Goal: Task Accomplishment & Management: Use online tool/utility

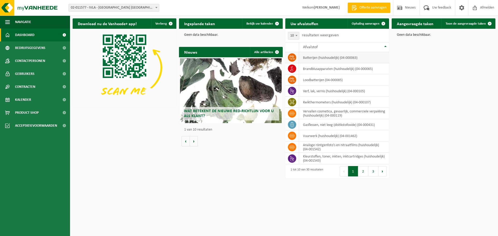
click at [315, 59] on td "batterijen (huishoudelijk) (04-000063)" at bounding box center [344, 57] width 90 height 11
click at [316, 57] on td "batterijen (huishoudelijk) (04-000063)" at bounding box center [344, 57] width 90 height 11
click at [317, 83] on td "loodbatterijen (04-000085)" at bounding box center [344, 79] width 90 height 11
click at [322, 97] on tbody "batterijen (huishoudelijk) (04-000063) brandblusapparaten (huishoudelijk) (04-0…" at bounding box center [337, 108] width 104 height 112
drag, startPoint x: 328, startPoint y: 100, endPoint x: 328, endPoint y: 105, distance: 5.4
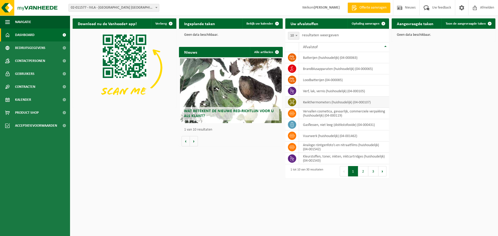
click at [328, 105] on td "kwikthermometers (huishoudelijk) (04-000107)" at bounding box center [344, 102] width 90 height 11
click at [328, 112] on td "vervallen cosmetica, gevaarlijk, commerciele verpakking (huishoudelijk) (04-000…" at bounding box center [344, 113] width 90 height 11
click at [430, 79] on div "Download nu de Vanheede+ app! Verberg Ingeplande taken Bekijk uw kalender Geen …" at bounding box center [283, 90] width 425 height 148
click at [472, 24] on span "Toon de aangevraagde taken" at bounding box center [465, 23] width 40 height 3
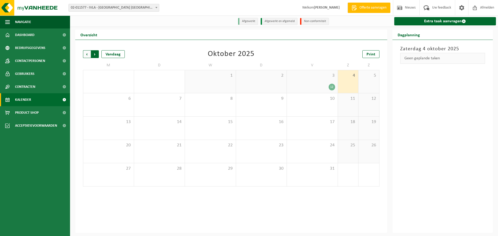
click at [86, 54] on span "Vorige" at bounding box center [87, 54] width 8 height 8
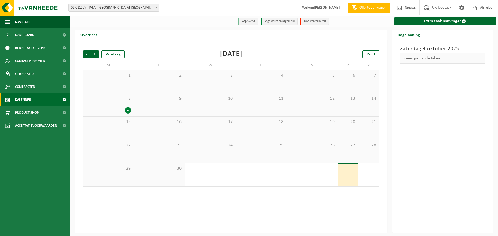
click at [86, 54] on span "Vorige" at bounding box center [87, 54] width 8 height 8
click at [228, 155] on div "11" at bounding box center [229, 157] width 6 height 7
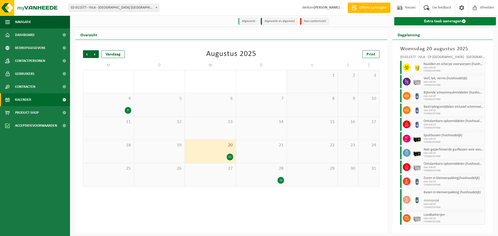
click at [435, 22] on link "Extra taak aanvragen" at bounding box center [445, 21] width 102 height 8
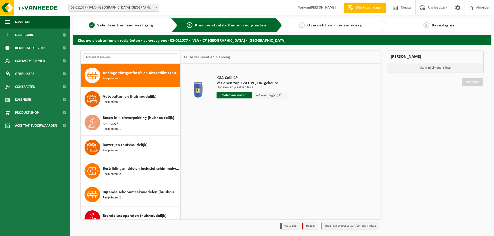
click at [252, 145] on div "KGA Colli CP Vat open top 120 L PE, UN-gekeurd Ophalen en plaatsen lege Ophalen…" at bounding box center [281, 141] width 200 height 155
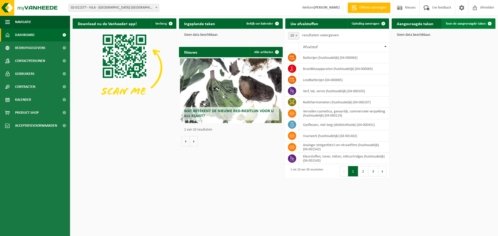
click at [459, 24] on span "Toon de aangevraagde taken" at bounding box center [465, 23] width 40 height 3
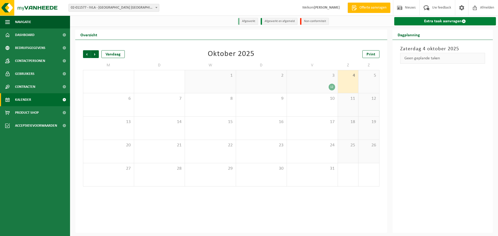
click at [446, 21] on link "Extra taak aanvragen" at bounding box center [445, 21] width 102 height 8
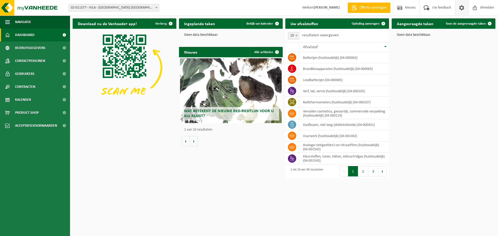
click at [460, 7] on span at bounding box center [461, 7] width 8 height 15
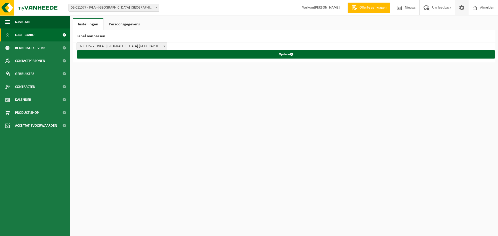
click at [24, 35] on span "Dashboard" at bounding box center [24, 35] width 19 height 13
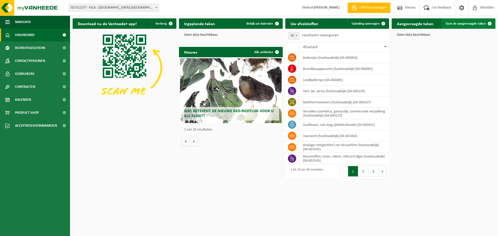
click at [489, 24] on span at bounding box center [489, 23] width 10 height 10
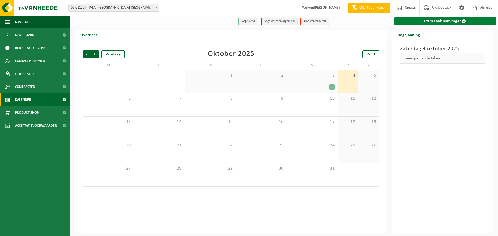
click at [444, 22] on link "Extra taak aanvragen" at bounding box center [445, 21] width 102 height 8
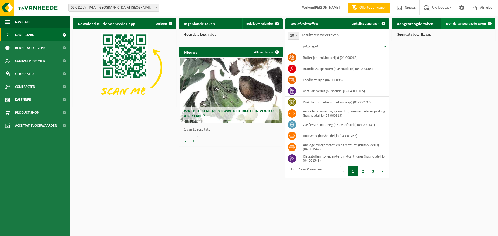
click at [472, 26] on link "Toon de aangevraagde taken" at bounding box center [467, 23] width 53 height 10
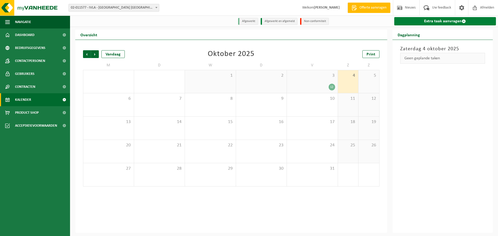
click at [441, 21] on link "Extra taak aanvragen" at bounding box center [445, 21] width 102 height 8
